Goal: Task Accomplishment & Management: Manage account settings

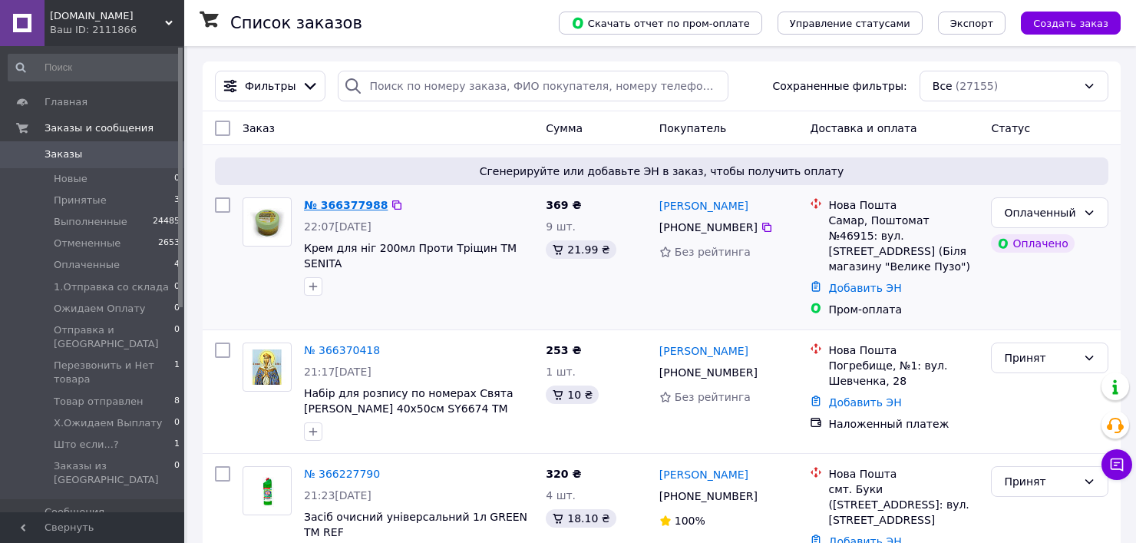
click at [339, 200] on link "№ 366377988" at bounding box center [346, 205] width 84 height 12
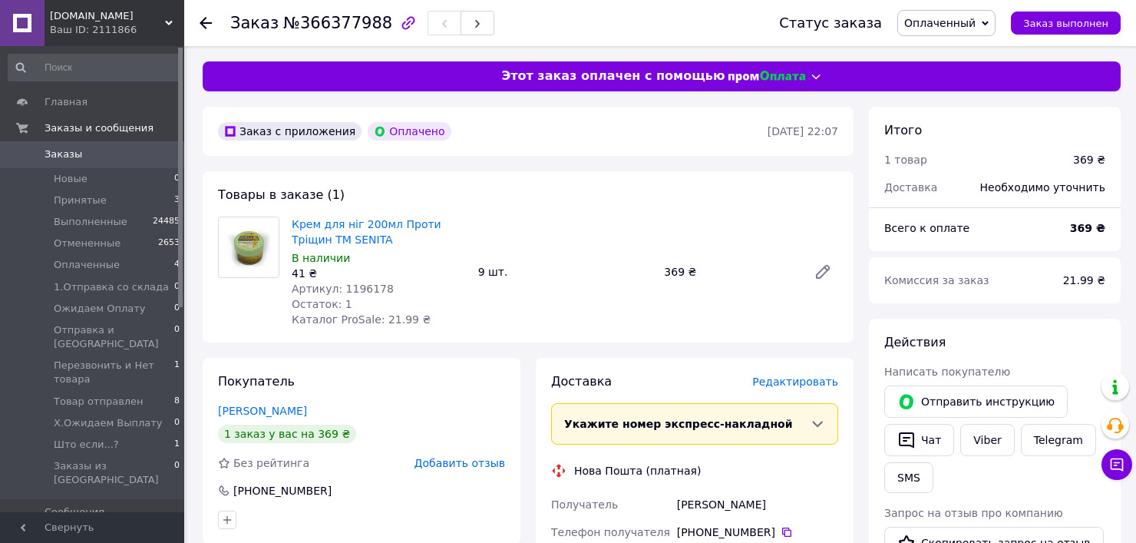
click at [353, 291] on span "Артикул: 1196178" at bounding box center [343, 288] width 102 height 12
copy span "1196178"
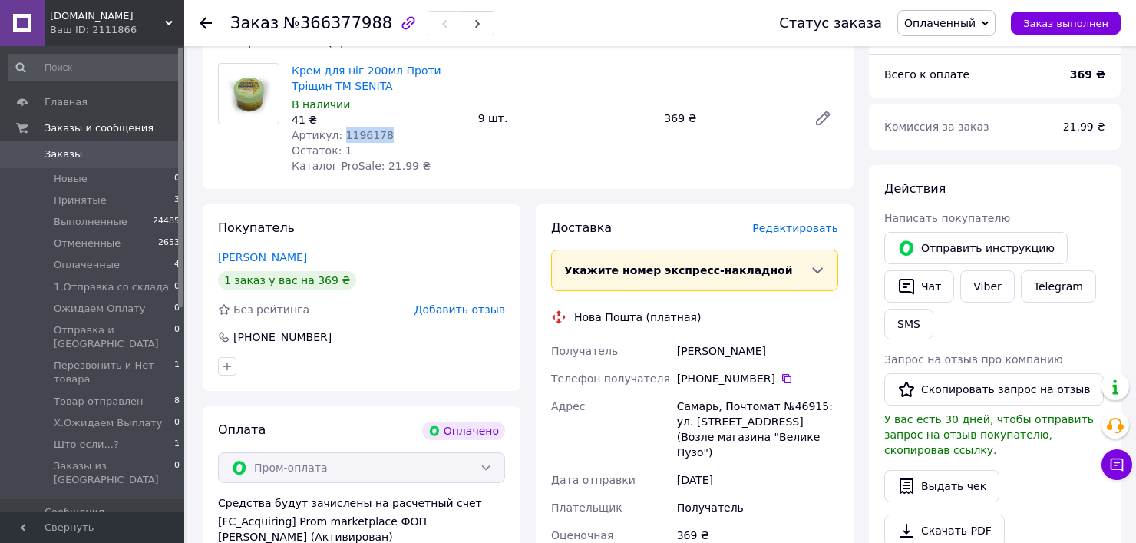
drag, startPoint x: 661, startPoint y: 357, endPoint x: 814, endPoint y: 357, distance: 153.5
click at [814, 357] on div "Получатель [PERSON_NAME] Телефон получателя [PHONE_NUMBER]   [PERSON_NAME], Поч…" at bounding box center [694, 450] width 293 height 227
copy div "Получатель [PERSON_NAME]"
drag, startPoint x: 765, startPoint y: 377, endPoint x: 707, endPoint y: 377, distance: 58.3
click at [707, 377] on div "[PHONE_NUMBER]" at bounding box center [757, 378] width 161 height 15
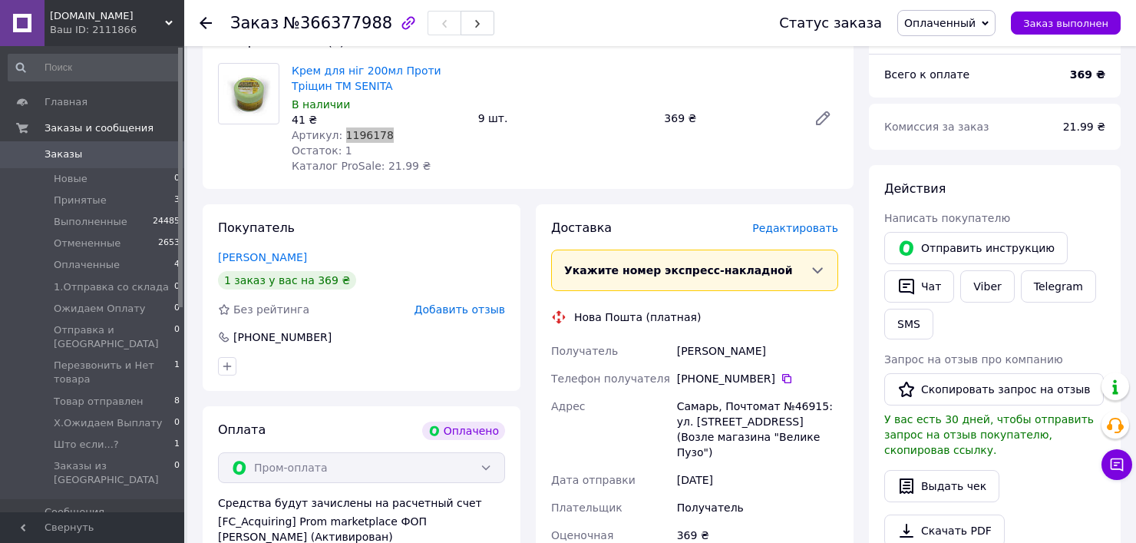
copy div "93 736 38 38"
click at [154, 265] on li "Оплаченные 4" at bounding box center [94, 264] width 189 height 21
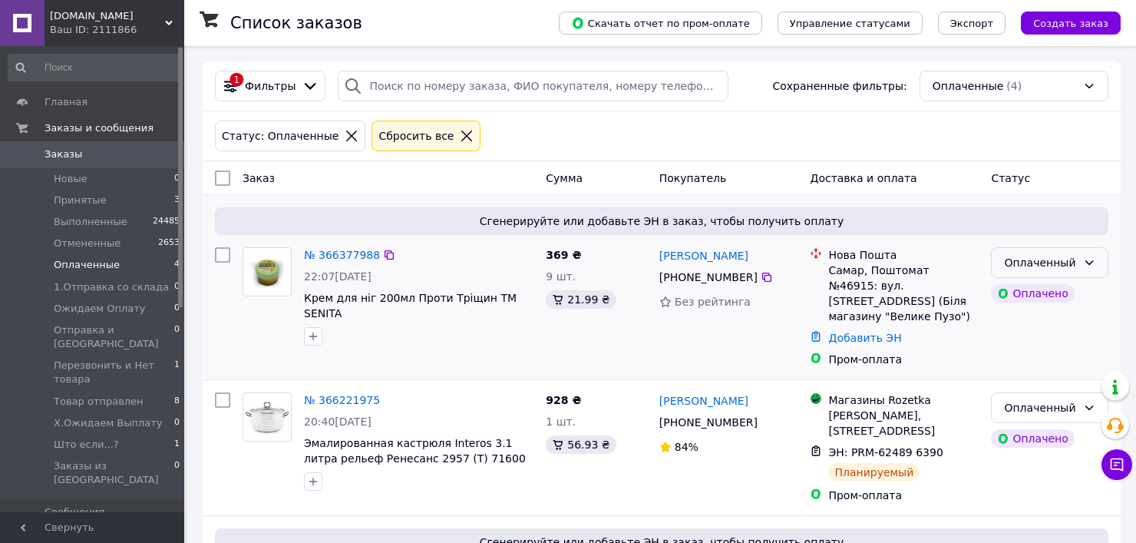
click at [1080, 266] on div "Оплаченный" at bounding box center [1049, 262] width 117 height 31
click at [1058, 382] on li "1.Отправка со склада" at bounding box center [1050, 386] width 116 height 43
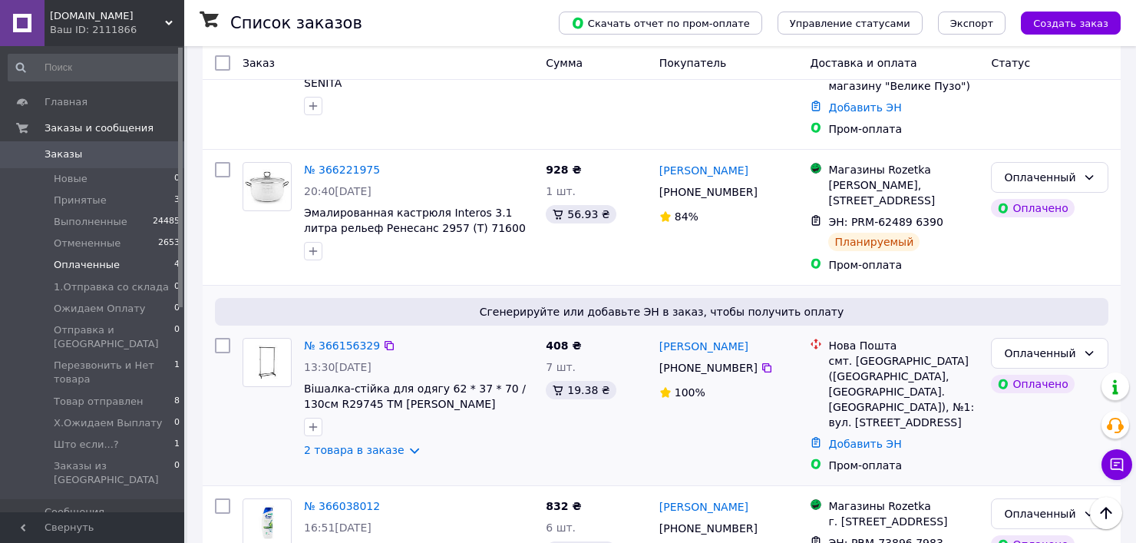
scroll to position [298, 0]
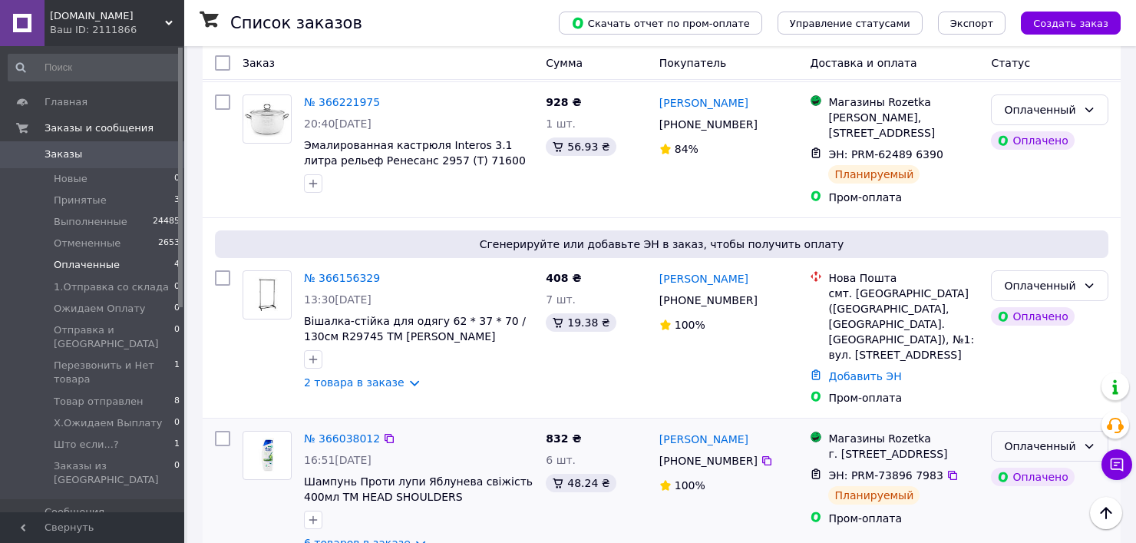
click at [1046, 438] on div "Оплаченный" at bounding box center [1040, 446] width 73 height 17
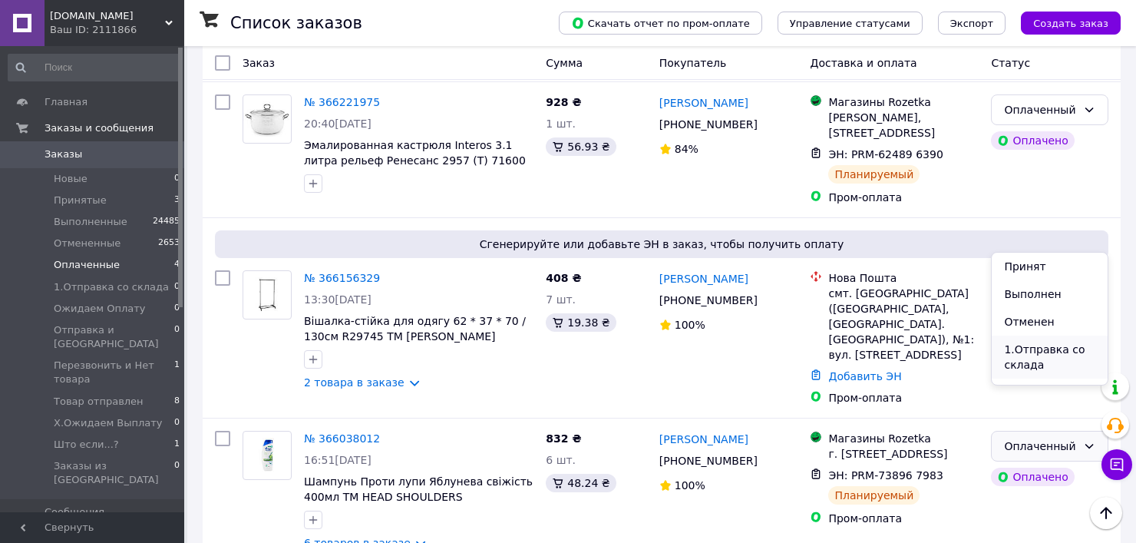
click at [1034, 360] on li "1.Отправка со склада" at bounding box center [1050, 356] width 116 height 43
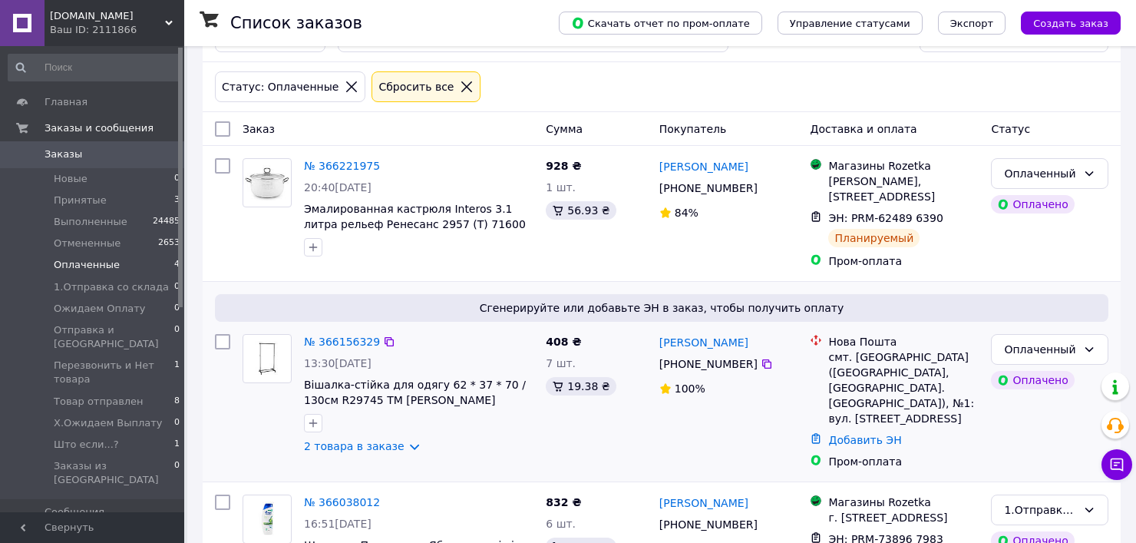
scroll to position [77, 0]
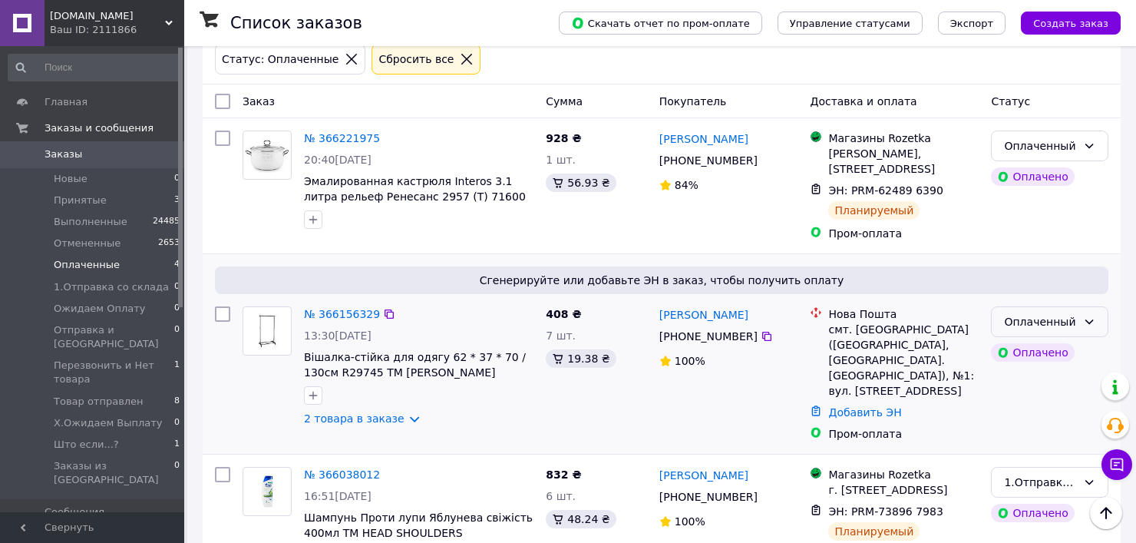
click at [1101, 312] on div "Оплаченный" at bounding box center [1049, 321] width 117 height 31
click at [1048, 434] on li "1.Отправка со склада" at bounding box center [1050, 432] width 116 height 43
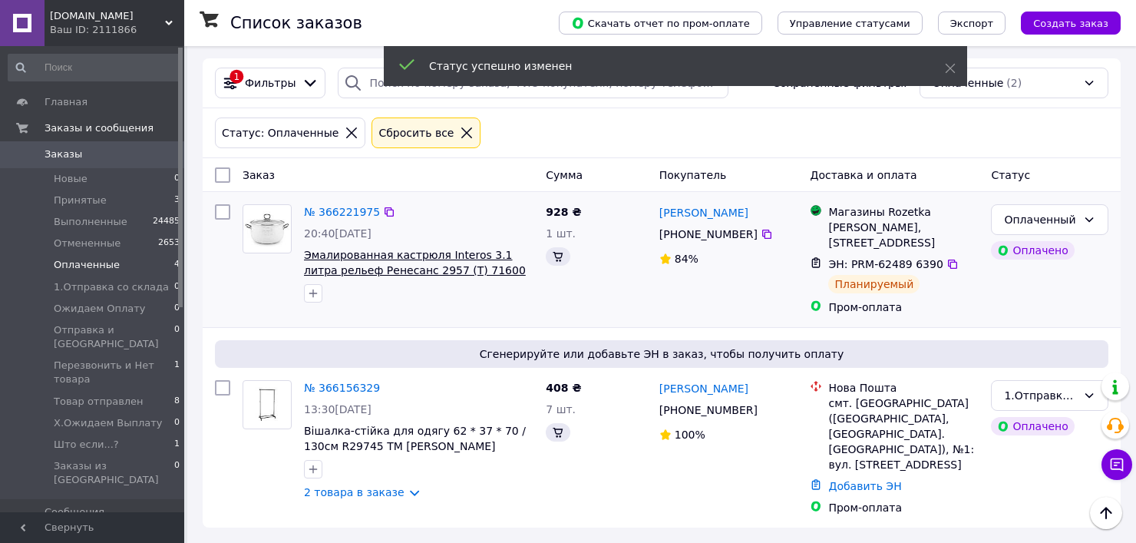
scroll to position [0, 0]
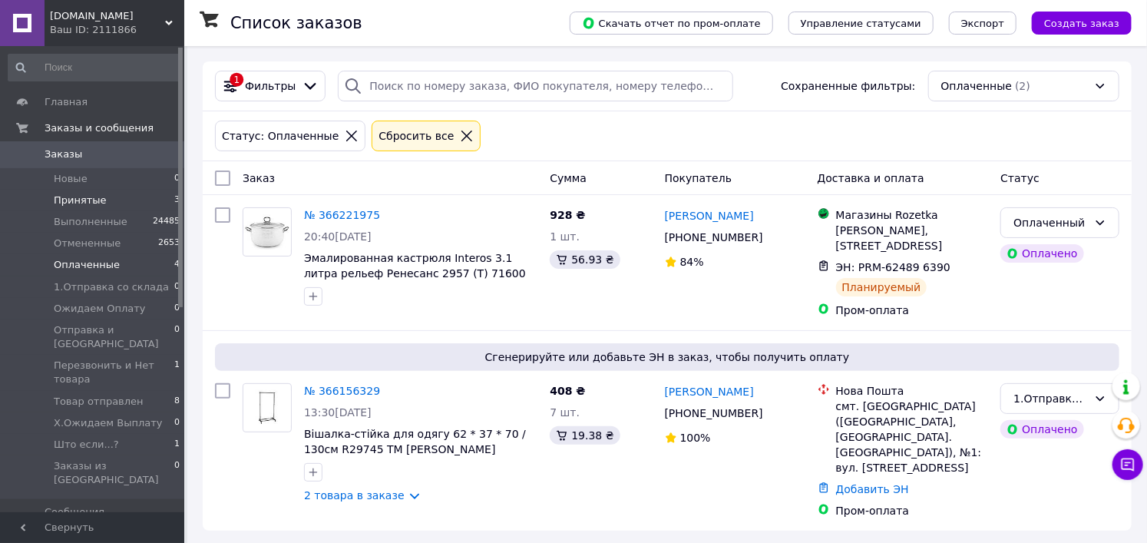
click at [140, 193] on li "Принятые 3" at bounding box center [94, 200] width 189 height 21
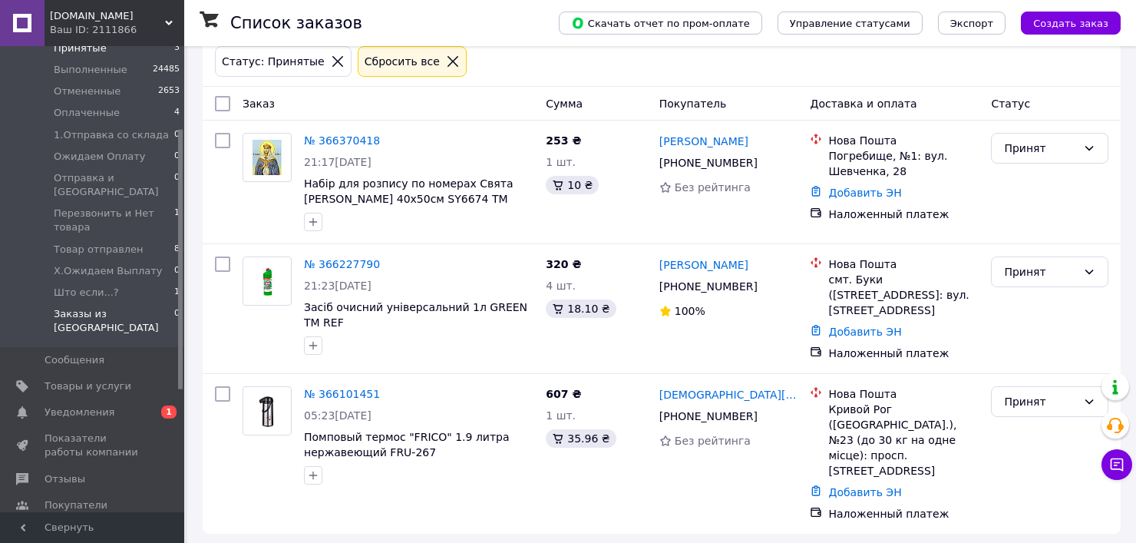
scroll to position [154, 0]
click at [126, 398] on link "Уведомления 0 1" at bounding box center [94, 411] width 189 height 26
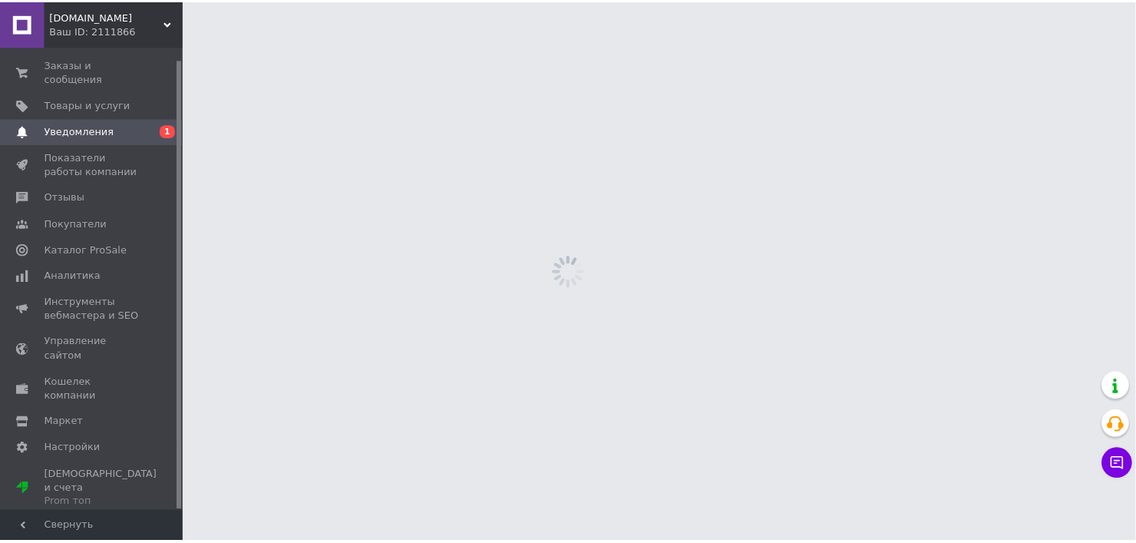
scroll to position [12, 0]
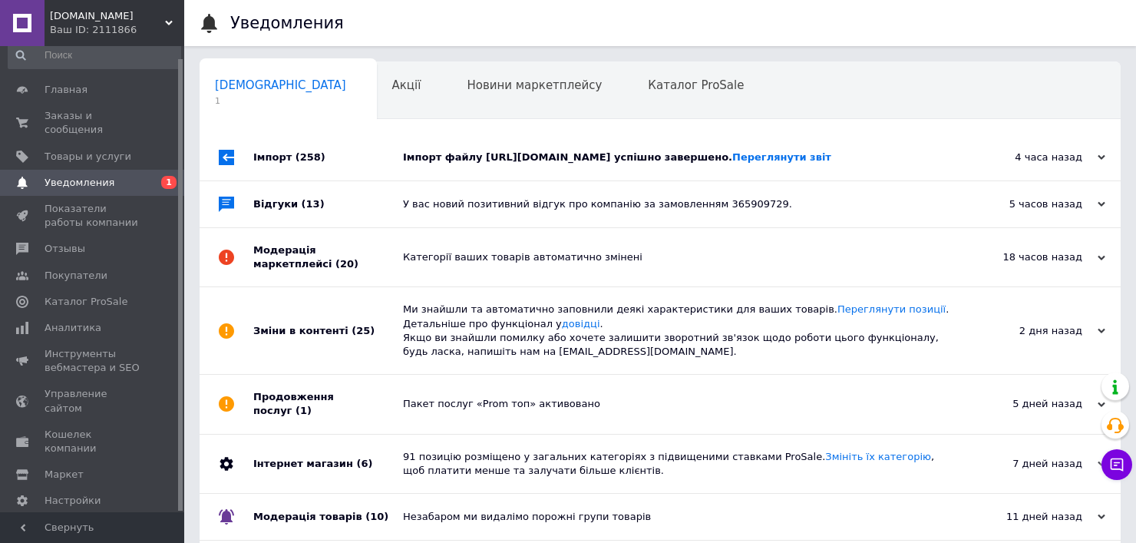
click at [459, 164] on div "Імпорт файлу [URL][DOMAIN_NAME] успішно завершено. Переглянути звіт" at bounding box center [677, 157] width 549 height 14
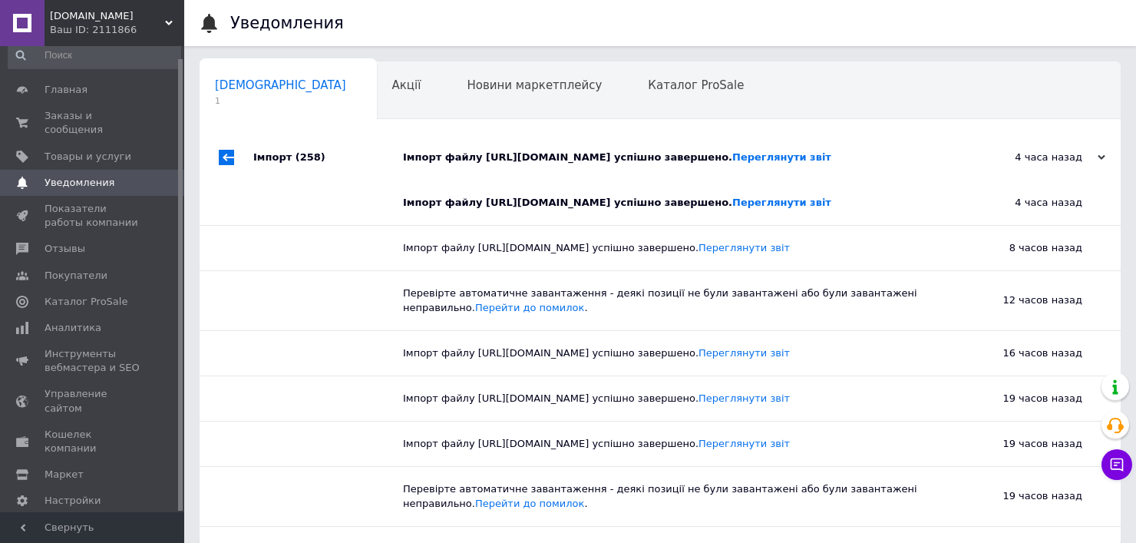
click at [459, 164] on div "Імпорт файлу [URL][DOMAIN_NAME] успішно завершено. Переглянути звіт" at bounding box center [677, 157] width 549 height 14
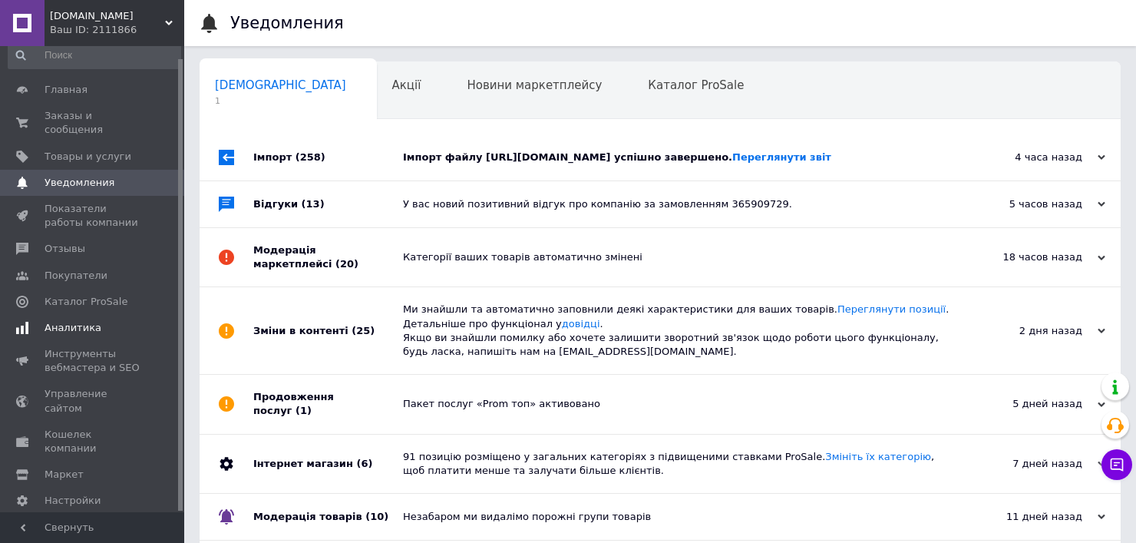
click at [104, 321] on span "Аналитика" at bounding box center [93, 328] width 97 height 14
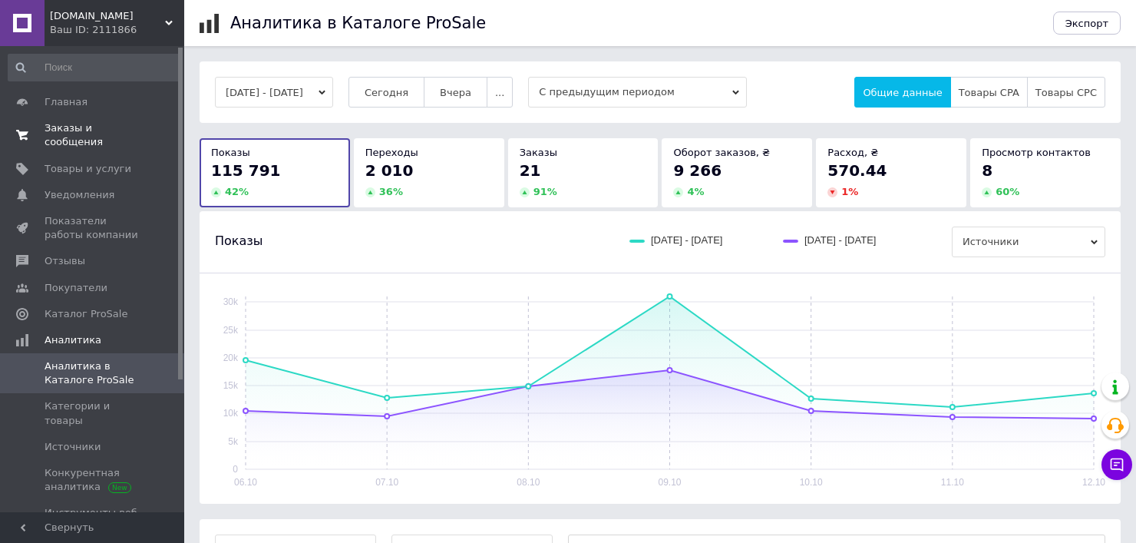
click at [103, 136] on link "Заказы и сообщения 0 0" at bounding box center [94, 135] width 189 height 40
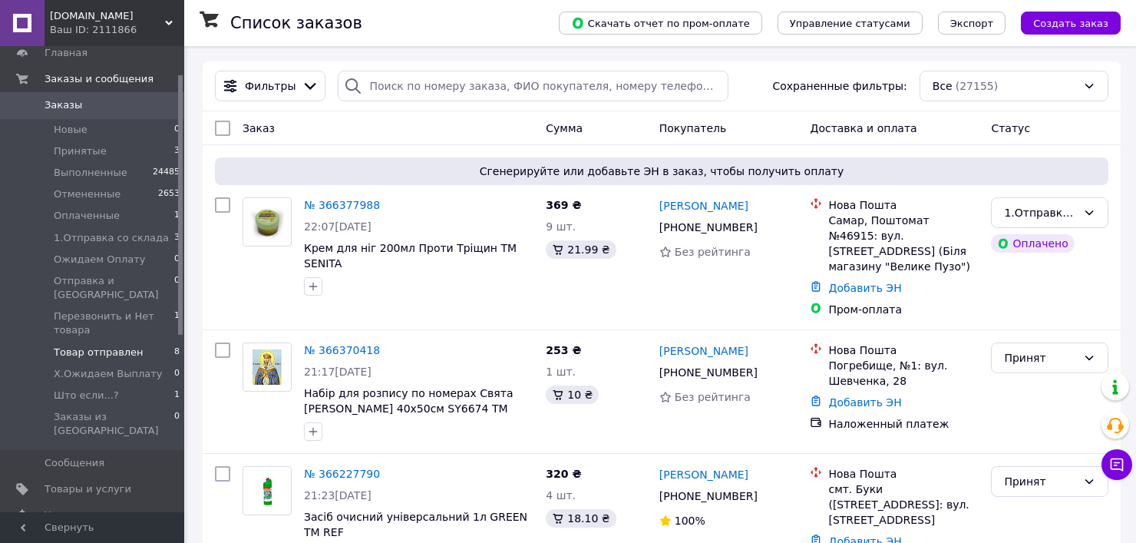
scroll to position [77, 0]
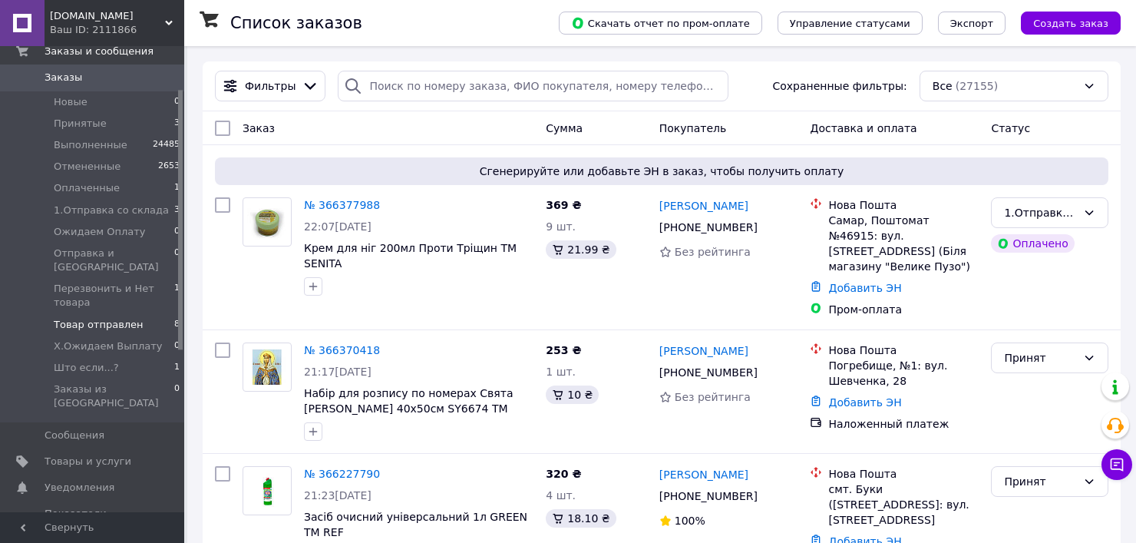
click at [137, 314] on li "Товар отправлен 8" at bounding box center [94, 324] width 189 height 21
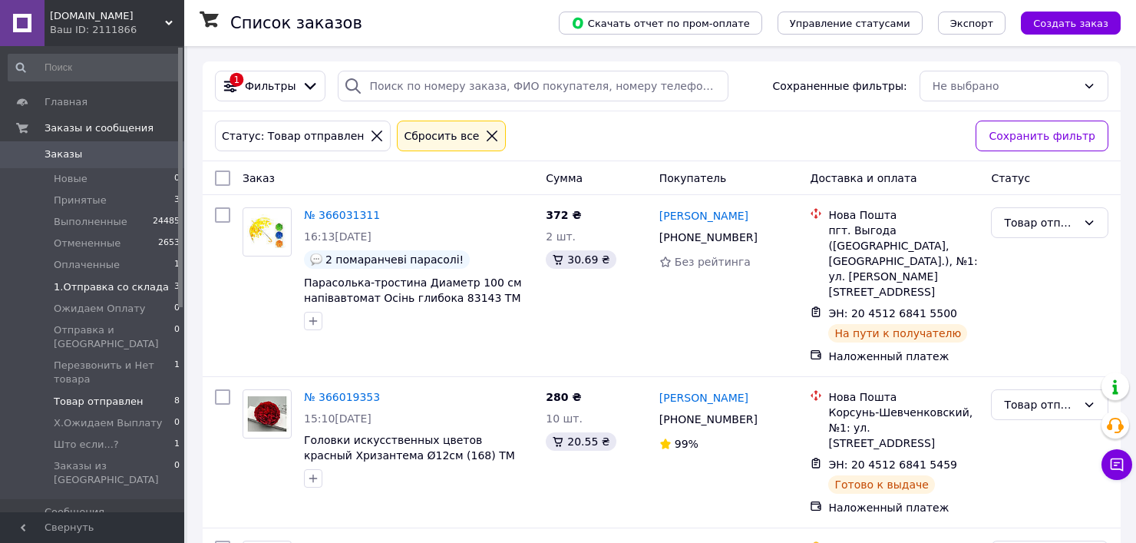
click at [143, 278] on li "1.Отправка со склада 3" at bounding box center [94, 286] width 189 height 21
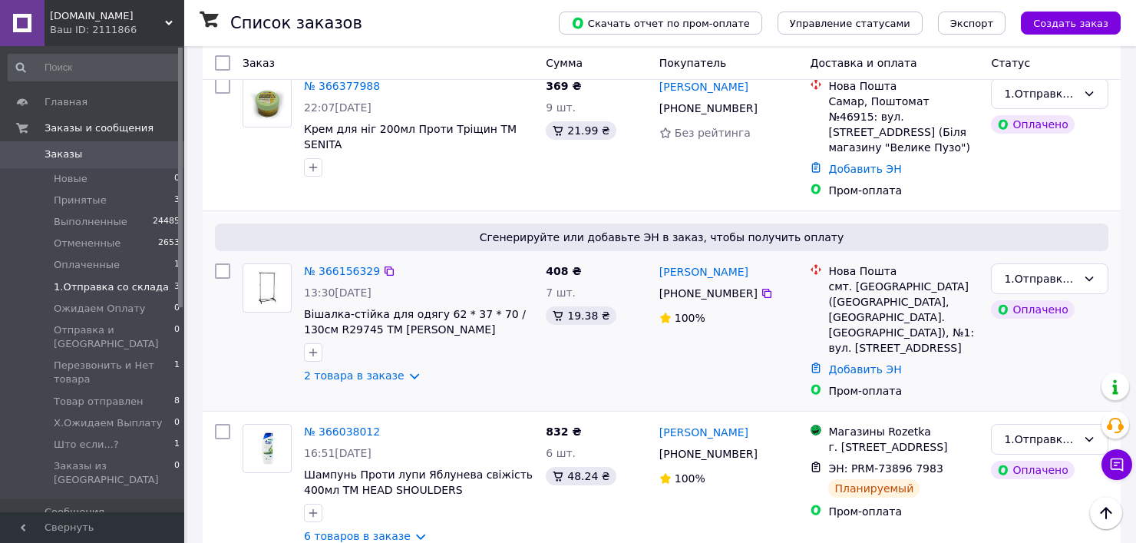
scroll to position [174, 0]
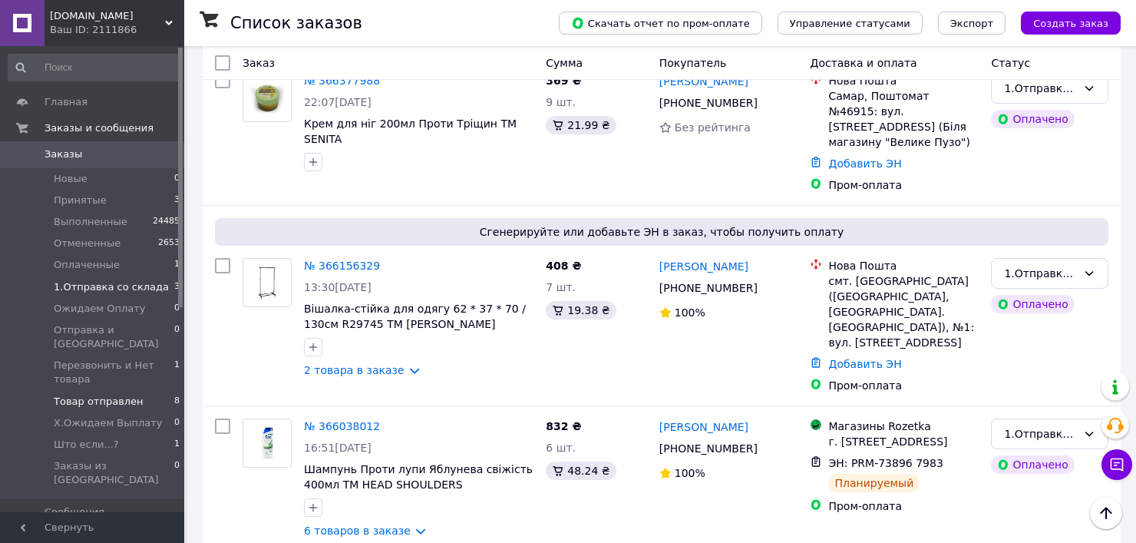
click at [144, 391] on li "Товар отправлен 8" at bounding box center [94, 401] width 189 height 21
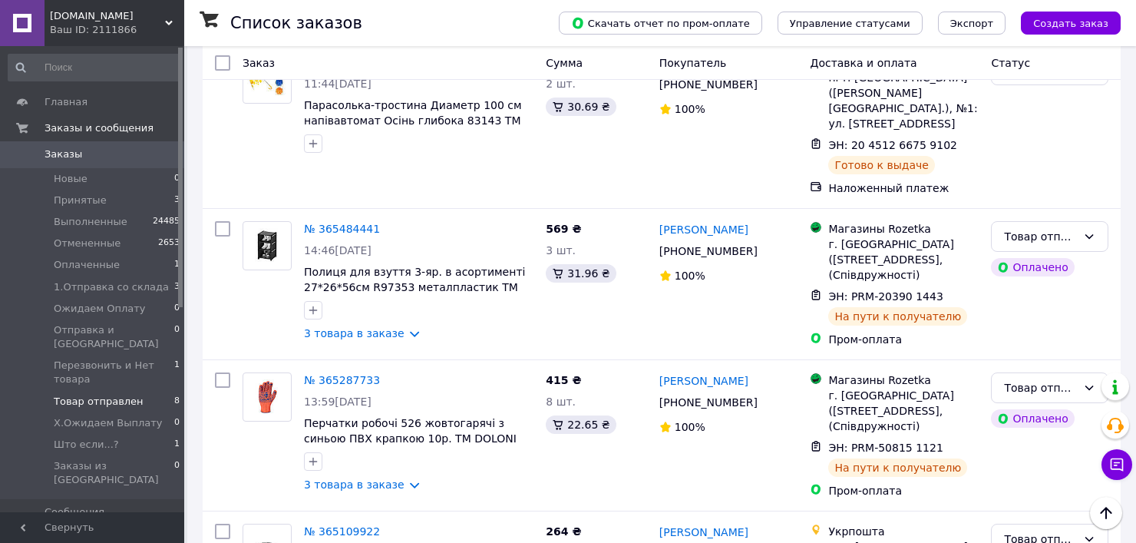
scroll to position [900, 0]
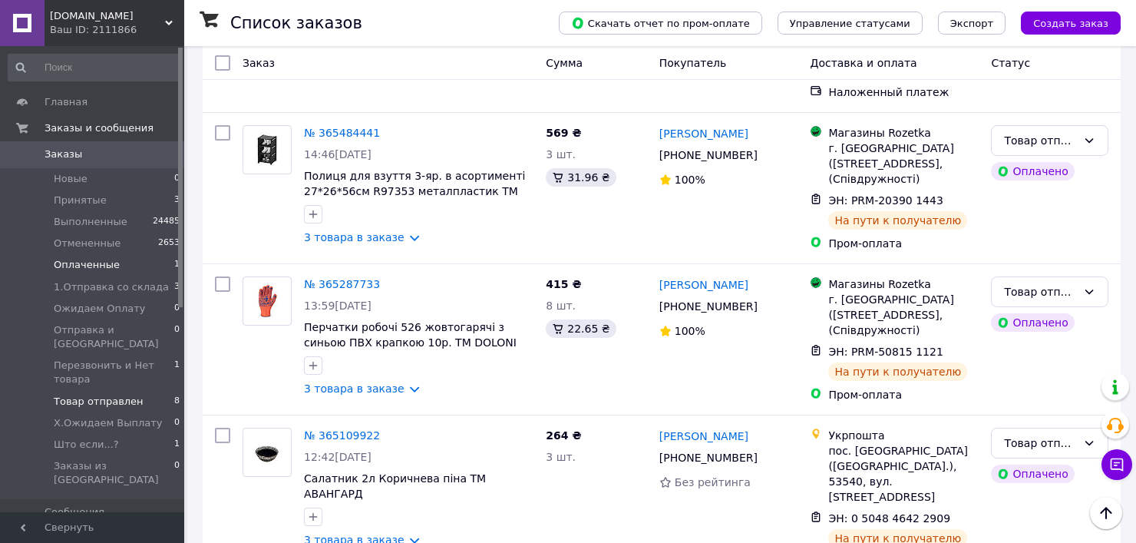
click at [131, 269] on li "Оплаченные 1" at bounding box center [94, 264] width 189 height 21
